Goal: Transaction & Acquisition: Purchase product/service

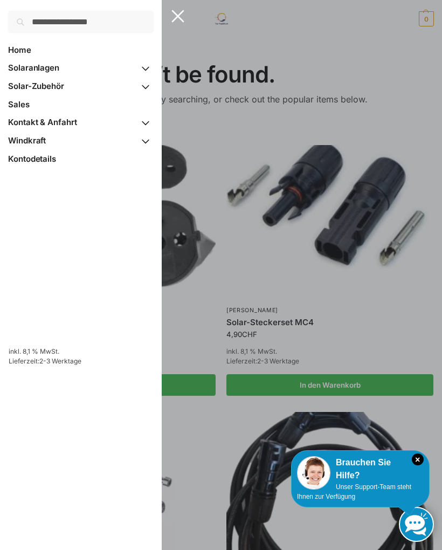
click at [38, 73] on link "Solaranlagen" at bounding box center [80, 68] width 145 height 18
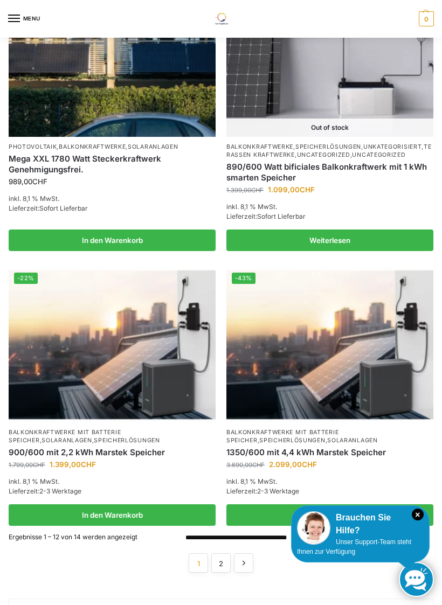
scroll to position [1780, 0]
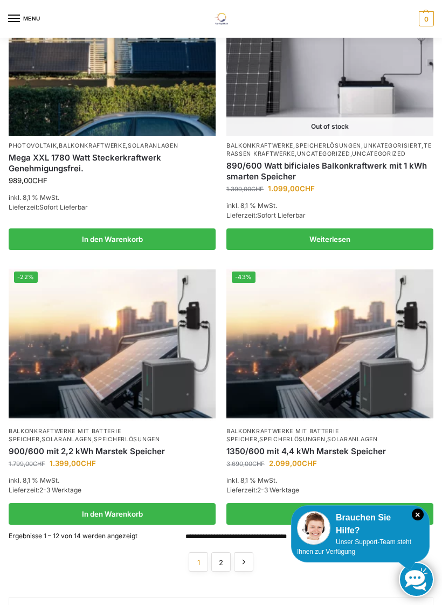
click at [353, 446] on link "1350/600 mit 4,4 kWh Marstek Speicher" at bounding box center [329, 451] width 207 height 11
